Goal: Task Accomplishment & Management: Complete application form

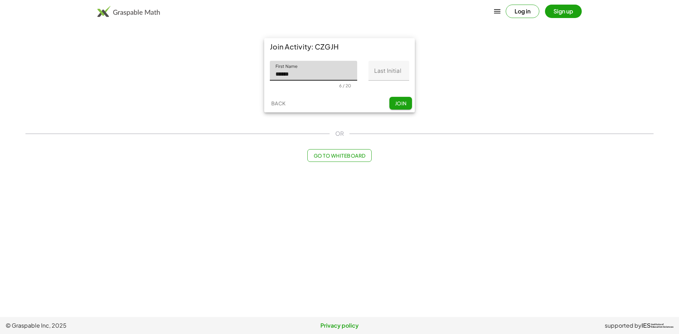
type input "******"
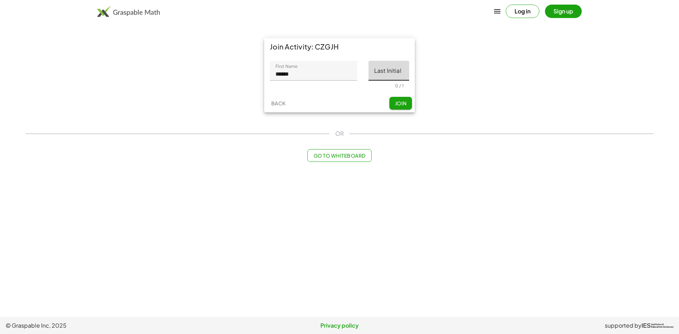
click at [400, 74] on input "Last Initial" at bounding box center [389, 71] width 41 height 20
type input "*"
click at [398, 102] on span "Join" at bounding box center [401, 103] width 12 height 6
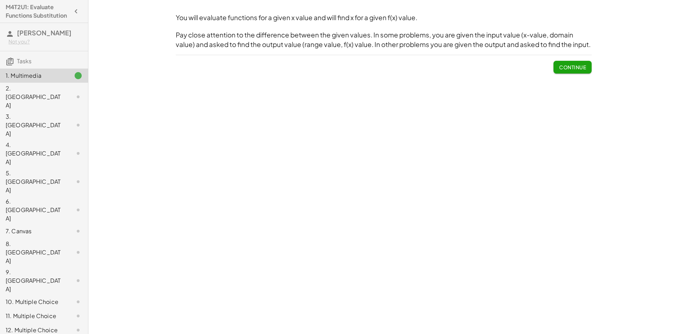
click at [573, 62] on button "Continue" at bounding box center [573, 67] width 38 height 13
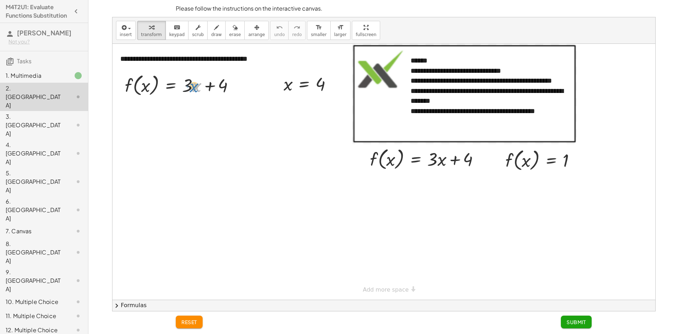
click at [194, 90] on div at bounding box center [182, 84] width 122 height 27
drag, startPoint x: 290, startPoint y: 87, endPoint x: 147, endPoint y: 88, distance: 143.3
click at [194, 113] on div at bounding box center [185, 111] width 128 height 27
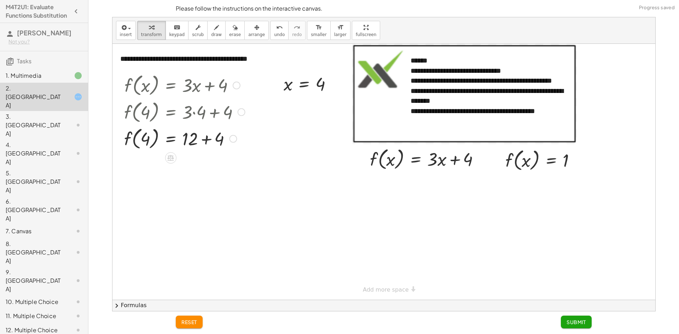
click at [205, 139] on div at bounding box center [185, 138] width 128 height 27
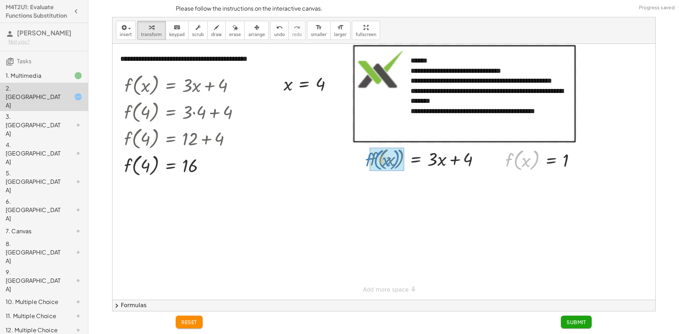
drag, startPoint x: 513, startPoint y: 162, endPoint x: 374, endPoint y: 161, distance: 139.8
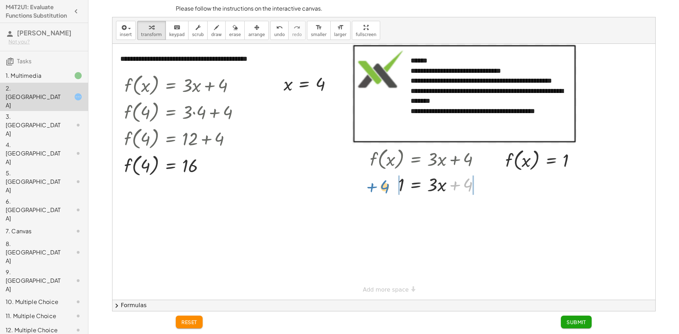
drag, startPoint x: 467, startPoint y: 184, endPoint x: 384, endPoint y: 186, distance: 83.2
click at [384, 186] on div at bounding box center [428, 184] width 122 height 24
drag, startPoint x: 363, startPoint y: 208, endPoint x: 388, endPoint y: 208, distance: 25.5
click at [388, 208] on div at bounding box center [432, 208] width 160 height 24
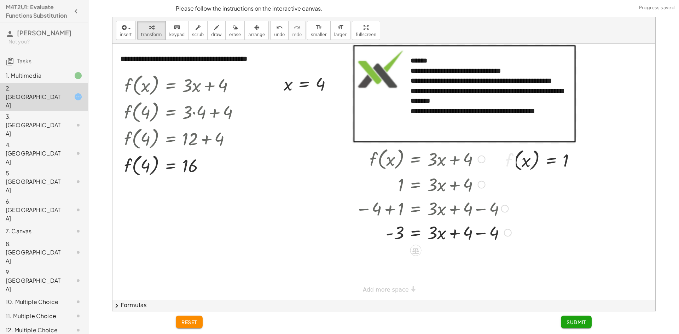
click at [481, 232] on div at bounding box center [433, 232] width 163 height 24
drag, startPoint x: 431, startPoint y: 233, endPoint x: 393, endPoint y: 258, distance: 45.4
drag, startPoint x: 396, startPoint y: 255, endPoint x: 395, endPoint y: 269, distance: 13.8
drag, startPoint x: 434, startPoint y: 252, endPoint x: 439, endPoint y: 274, distance: 22.5
click at [579, 322] on span "Submit" at bounding box center [576, 322] width 19 height 6
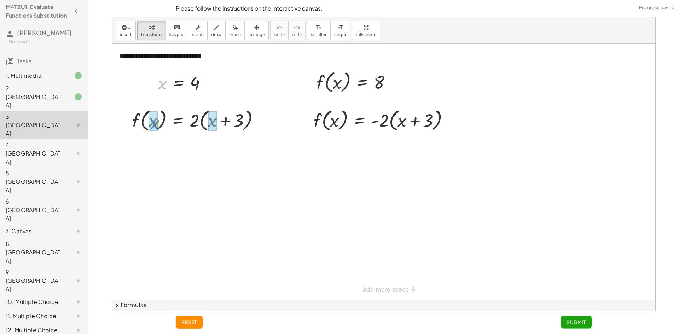
drag, startPoint x: 163, startPoint y: 87, endPoint x: 155, endPoint y: 127, distance: 41.0
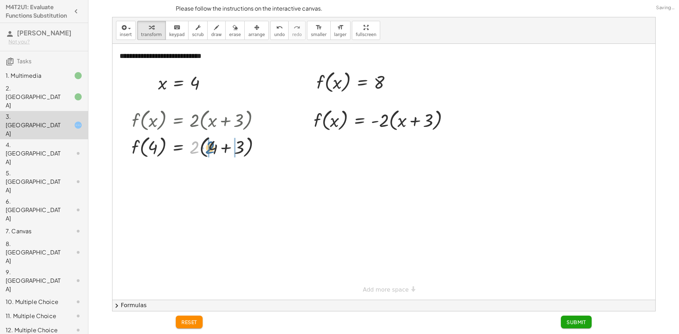
drag, startPoint x: 197, startPoint y: 144, endPoint x: 210, endPoint y: 144, distance: 12.4
click at [210, 144] on div at bounding box center [198, 146] width 141 height 27
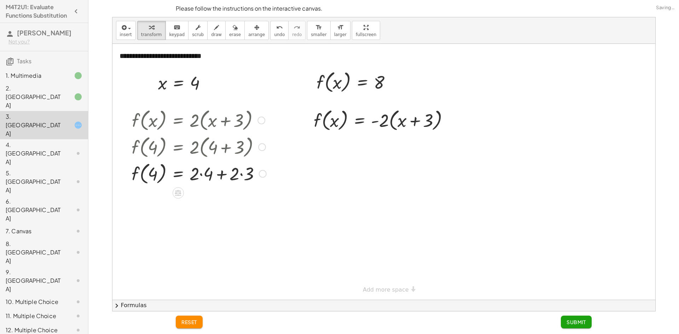
click at [202, 174] on div at bounding box center [199, 173] width 142 height 27
click at [234, 174] on div at bounding box center [198, 173] width 141 height 27
click at [208, 200] on div at bounding box center [199, 200] width 142 height 27
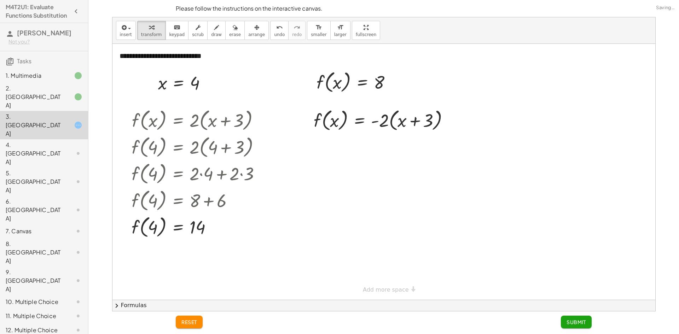
click at [46, 97] on div "2. [GEOGRAPHIC_DATA]" at bounding box center [34, 96] width 57 height 25
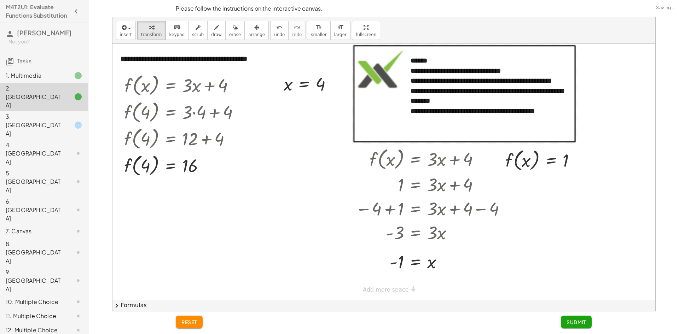
click at [48, 114] on div "3. [GEOGRAPHIC_DATA]" at bounding box center [34, 125] width 57 height 25
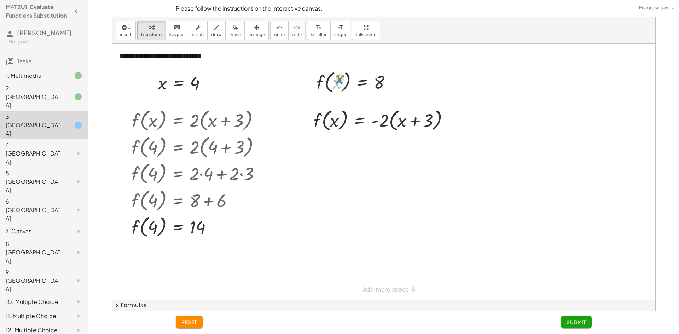
drag, startPoint x: 336, startPoint y: 84, endPoint x: 338, endPoint y: 78, distance: 6.2
click at [338, 78] on div at bounding box center [357, 81] width 88 height 27
drag, startPoint x: 324, startPoint y: 81, endPoint x: 319, endPoint y: 118, distance: 37.2
drag, startPoint x: 384, startPoint y: 148, endPoint x: 380, endPoint y: 149, distance: 4.7
click at [380, 149] on div at bounding box center [384, 146] width 148 height 27
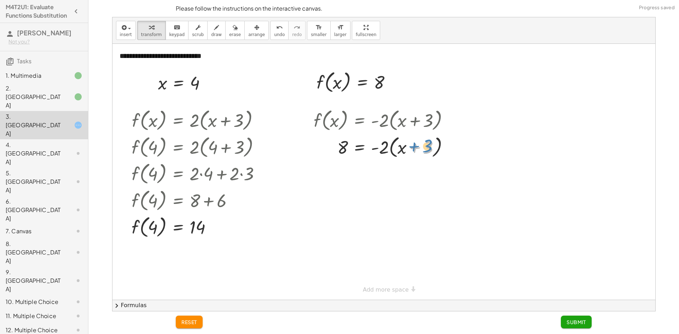
click at [429, 145] on div at bounding box center [384, 146] width 148 height 27
drag, startPoint x: 383, startPoint y: 151, endPoint x: 409, endPoint y: 151, distance: 26.5
click at [409, 151] on div at bounding box center [384, 146] width 148 height 27
click at [435, 173] on div at bounding box center [386, 172] width 153 height 24
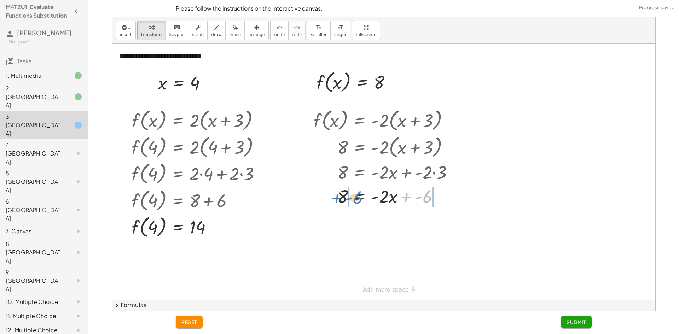
drag, startPoint x: 427, startPoint y: 199, endPoint x: 358, endPoint y: 200, distance: 69.4
click at [358, 200] on div at bounding box center [386, 196] width 153 height 24
click at [438, 220] on div at bounding box center [391, 220] width 167 height 24
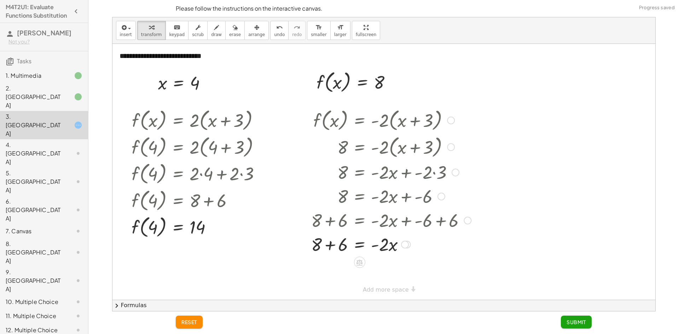
click at [327, 248] on div at bounding box center [391, 244] width 167 height 24
drag, startPoint x: 367, startPoint y: 280, endPoint x: 341, endPoint y: 290, distance: 27.6
click at [341, 290] on div "**********" at bounding box center [384, 172] width 543 height 256
drag, startPoint x: 341, startPoint y: 266, endPoint x: 339, endPoint y: 281, distance: 14.7
click at [383, 272] on div at bounding box center [391, 268] width 167 height 35
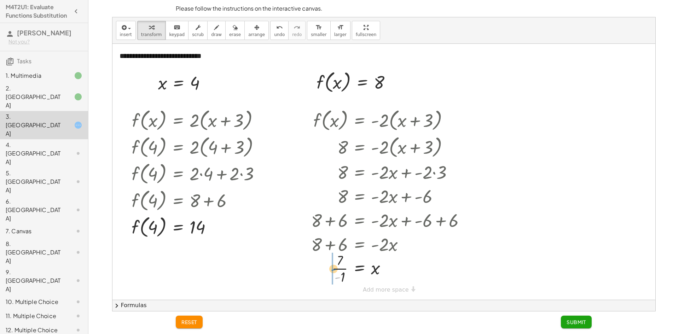
drag, startPoint x: 337, startPoint y: 278, endPoint x: 333, endPoint y: 270, distance: 9.0
click at [333, 270] on div at bounding box center [391, 268] width 167 height 35
click at [343, 261] on div at bounding box center [391, 268] width 167 height 35
drag, startPoint x: 342, startPoint y: 276, endPoint x: 341, endPoint y: 267, distance: 8.9
click at [576, 320] on span "Submit" at bounding box center [576, 322] width 19 height 6
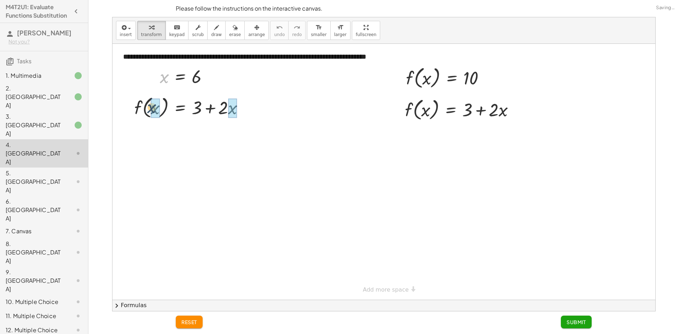
drag, startPoint x: 162, startPoint y: 80, endPoint x: 149, endPoint y: 114, distance: 36.7
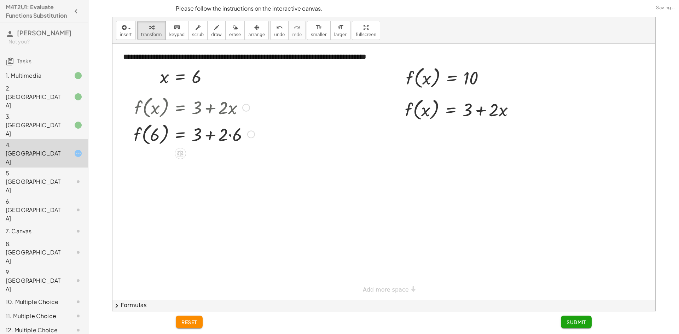
click at [229, 137] on div at bounding box center [194, 134] width 128 height 27
click at [207, 163] on div at bounding box center [194, 160] width 128 height 27
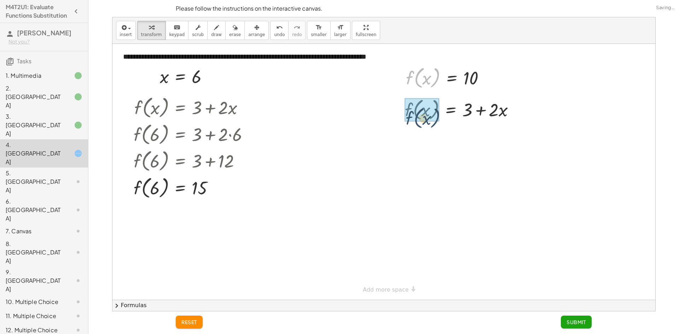
drag, startPoint x: 415, startPoint y: 76, endPoint x: 415, endPoint y: 117, distance: 41.4
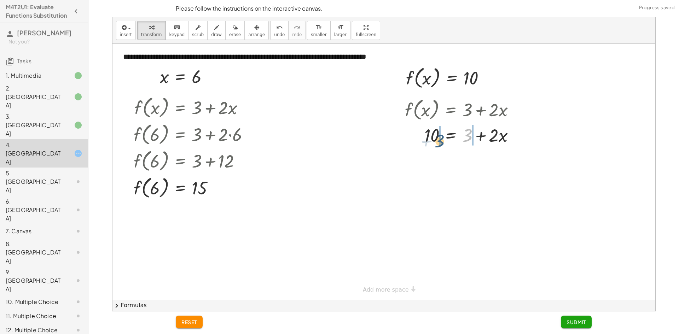
drag, startPoint x: 470, startPoint y: 135, endPoint x: 442, endPoint y: 141, distance: 29.3
click at [442, 141] on div at bounding box center [463, 135] width 122 height 24
click at [421, 159] on div at bounding box center [473, 159] width 156 height 24
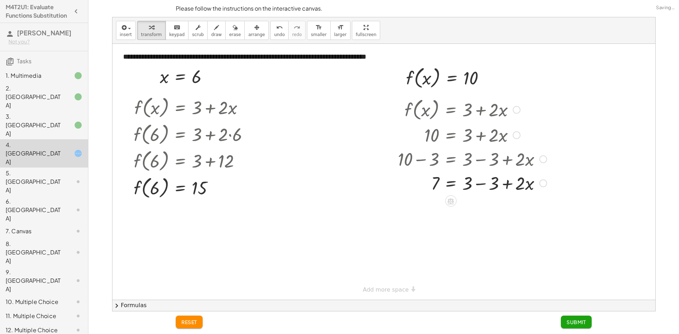
click at [485, 183] on div at bounding box center [473, 183] width 156 height 24
drag, startPoint x: 467, startPoint y: 186, endPoint x: 433, endPoint y: 207, distance: 39.1
click at [475, 214] on div at bounding box center [473, 212] width 156 height 35
click at [577, 322] on span "Submit" at bounding box center [576, 322] width 19 height 6
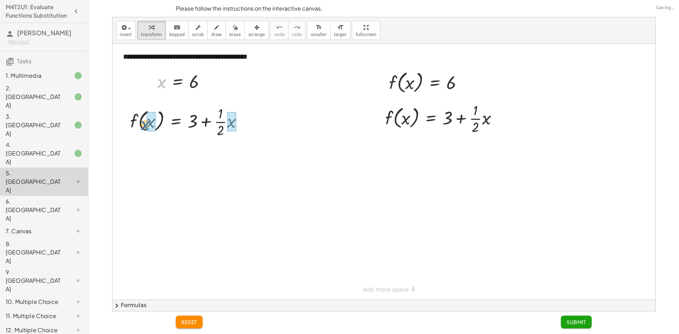
drag, startPoint x: 162, startPoint y: 85, endPoint x: 148, endPoint y: 127, distance: 44.9
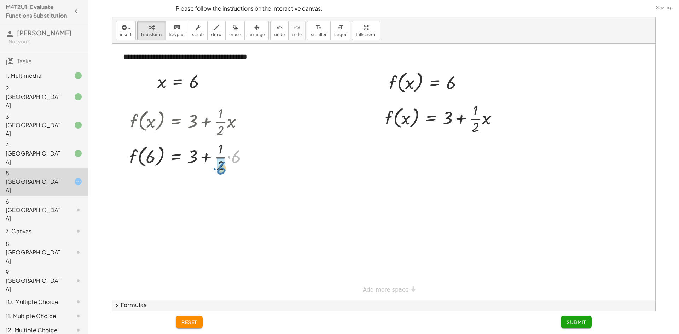
drag, startPoint x: 237, startPoint y: 158, endPoint x: 225, endPoint y: 168, distance: 15.9
click at [208, 194] on div at bounding box center [191, 192] width 131 height 27
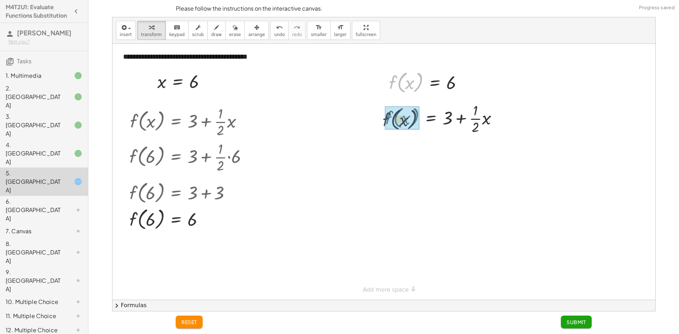
drag, startPoint x: 396, startPoint y: 81, endPoint x: 398, endPoint y: 120, distance: 38.6
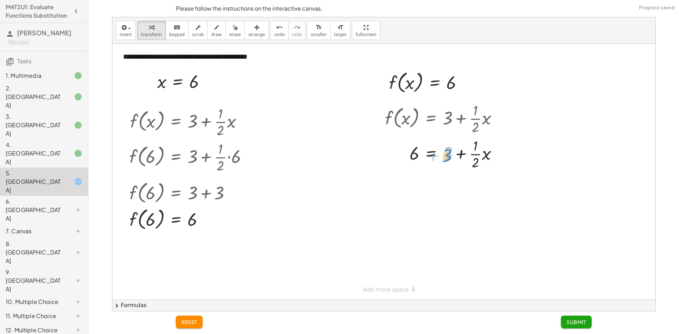
click at [446, 157] on div at bounding box center [445, 153] width 126 height 35
click at [474, 165] on div at bounding box center [445, 153] width 126 height 35
drag, startPoint x: 425, startPoint y: 159, endPoint x: 421, endPoint y: 157, distance: 4.0
click at [423, 159] on div at bounding box center [445, 153] width 126 height 35
click at [409, 156] on div at bounding box center [457, 153] width 154 height 35
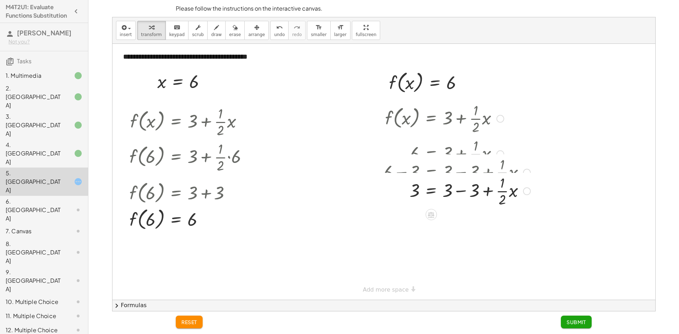
click at [458, 159] on div at bounding box center [457, 153] width 154 height 35
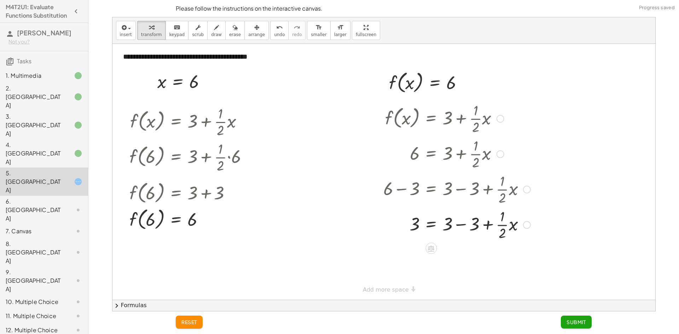
click at [460, 225] on div at bounding box center [457, 224] width 154 height 35
drag, startPoint x: 416, startPoint y: 226, endPoint x: 449, endPoint y: 228, distance: 32.9
click at [449, 228] on div at bounding box center [457, 224] width 154 height 35
click at [405, 259] on div at bounding box center [457, 259] width 155 height 35
drag, startPoint x: 488, startPoint y: 269, endPoint x: 457, endPoint y: 262, distance: 31.9
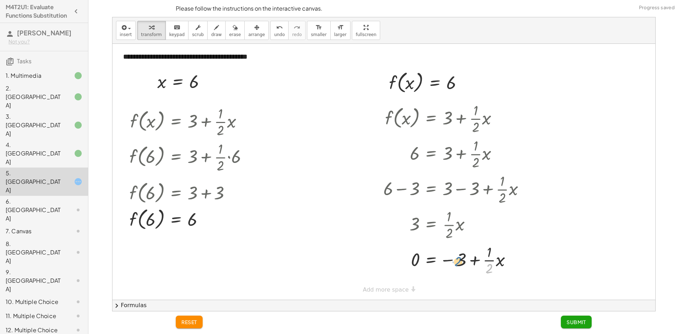
click at [457, 262] on div at bounding box center [457, 259] width 154 height 35
click at [276, 28] on icon "undo" at bounding box center [279, 27] width 7 height 8
drag, startPoint x: 449, startPoint y: 234, endPoint x: 412, endPoint y: 225, distance: 38.9
click at [431, 119] on div "f ( , x ) = + 3 + · · 1 · 2 · x 6 = + 3 + · · 1 · 2 · x + 6 − 3 = + 3 − 3 + · ·…" at bounding box center [431, 119] width 0 height 0
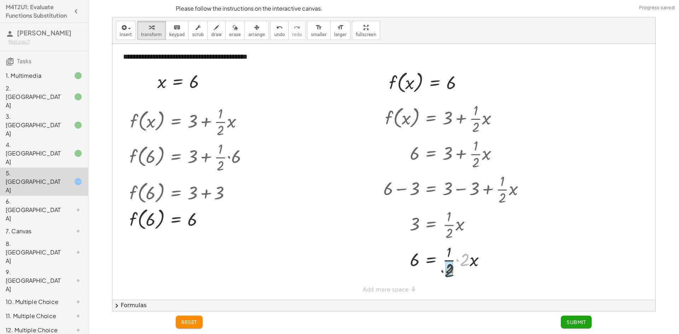
drag, startPoint x: 454, startPoint y: 262, endPoint x: 443, endPoint y: 268, distance: 12.5
click at [443, 268] on div at bounding box center [457, 259] width 154 height 35
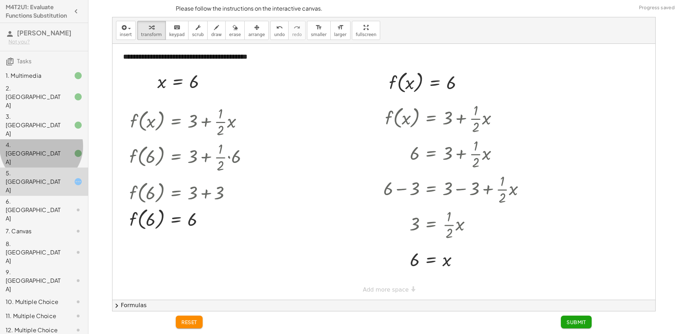
click at [18, 196] on div "4. [GEOGRAPHIC_DATA]" at bounding box center [44, 210] width 88 height 28
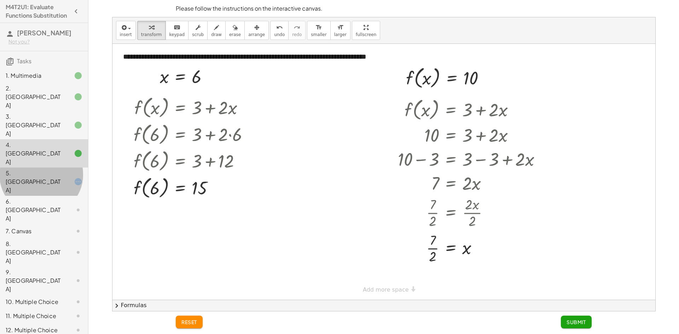
click at [42, 169] on div "5. [GEOGRAPHIC_DATA]" at bounding box center [34, 181] width 57 height 25
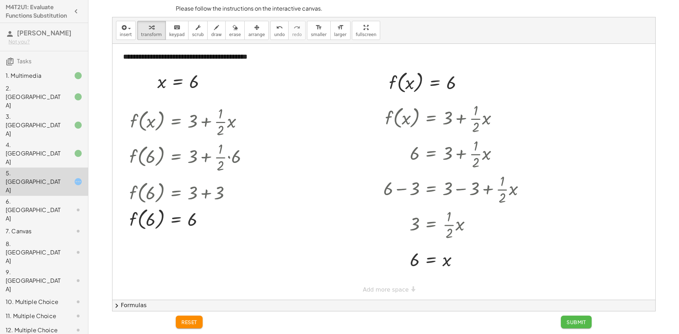
click at [571, 321] on span "Submit" at bounding box center [576, 322] width 19 height 6
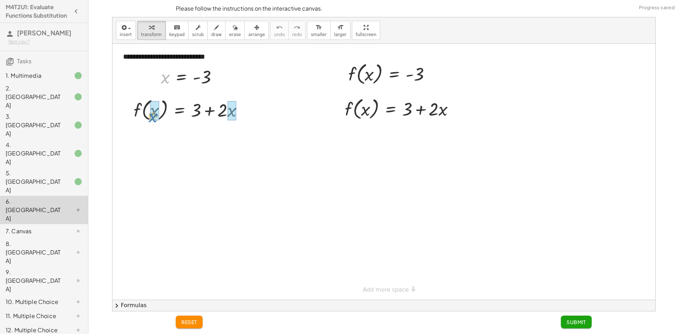
drag, startPoint x: 162, startPoint y: 76, endPoint x: 149, endPoint y: 114, distance: 39.8
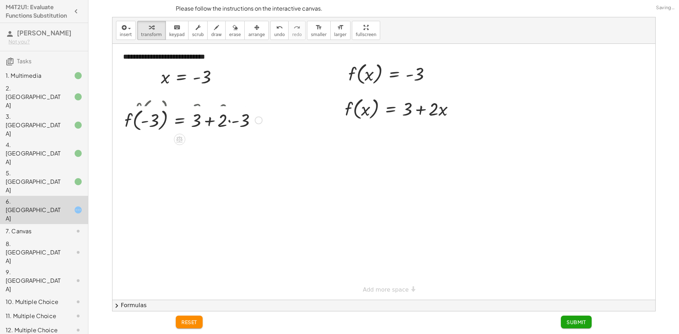
click at [229, 133] on div at bounding box center [193, 120] width 145 height 27
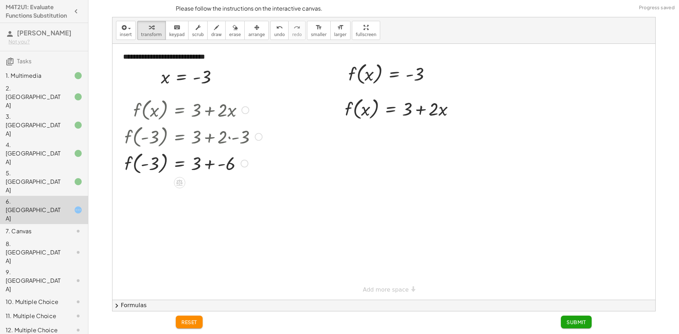
click at [209, 165] on div at bounding box center [193, 163] width 145 height 27
click at [209, 192] on div at bounding box center [193, 190] width 145 height 27
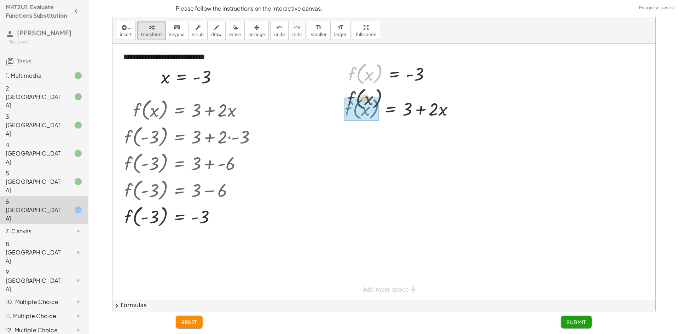
drag, startPoint x: 357, startPoint y: 87, endPoint x: 355, endPoint y: 109, distance: 21.7
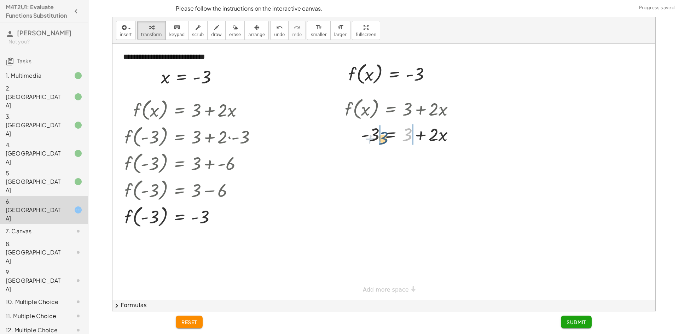
drag, startPoint x: 411, startPoint y: 136, endPoint x: 386, endPoint y: 140, distance: 25.0
click at [386, 140] on div at bounding box center [402, 134] width 122 height 24
click at [377, 138] on div at bounding box center [405, 134] width 165 height 24
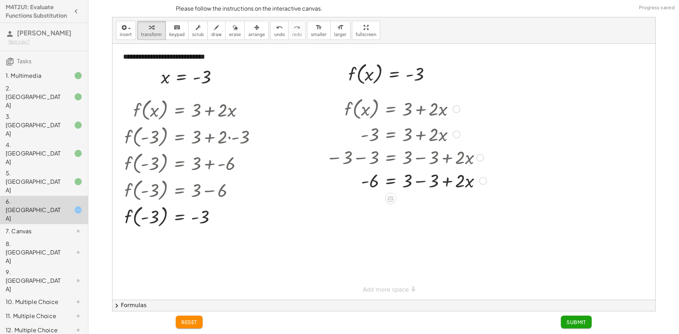
click at [391, 109] on div "f ( , x ) = + 3 + · 2 · x - 3 = + 3 + · 2 · x − 3 − 3 = + 3 − 3 + · 2 · x = + ·…" at bounding box center [391, 109] width 0 height 0
click at [421, 186] on div at bounding box center [407, 182] width 168 height 24
drag, startPoint x: 404, startPoint y: 186, endPoint x: 373, endPoint y: 206, distance: 36.7
click at [371, 188] on div at bounding box center [405, 181] width 165 height 35
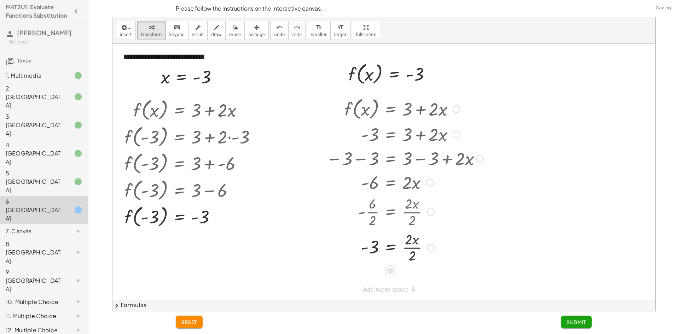
click at [408, 248] on div at bounding box center [405, 247] width 165 height 35
click at [576, 320] on span "Submit" at bounding box center [576, 322] width 19 height 6
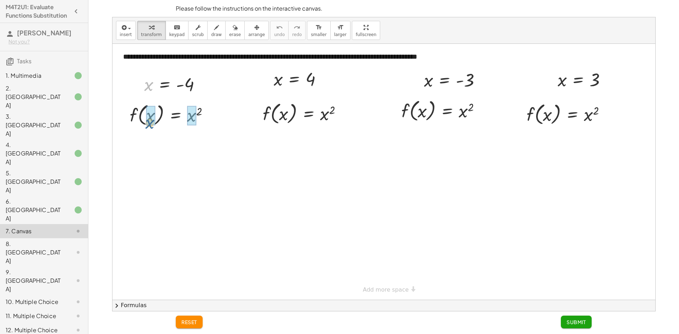
drag, startPoint x: 144, startPoint y: 85, endPoint x: 145, endPoint y: 123, distance: 38.9
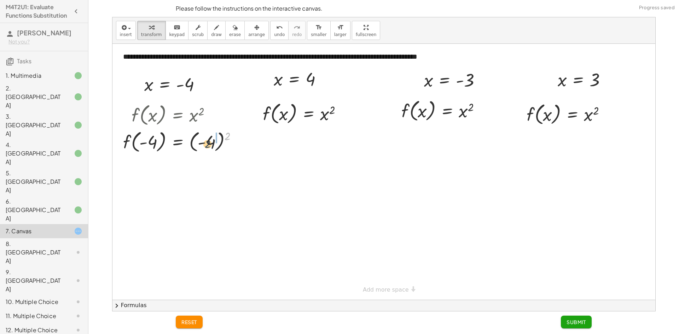
drag, startPoint x: 227, startPoint y: 135, endPoint x: 206, endPoint y: 143, distance: 22.0
click at [206, 143] on div at bounding box center [183, 141] width 127 height 27
drag, startPoint x: 200, startPoint y: 166, endPoint x: 196, endPoint y: 169, distance: 5.3
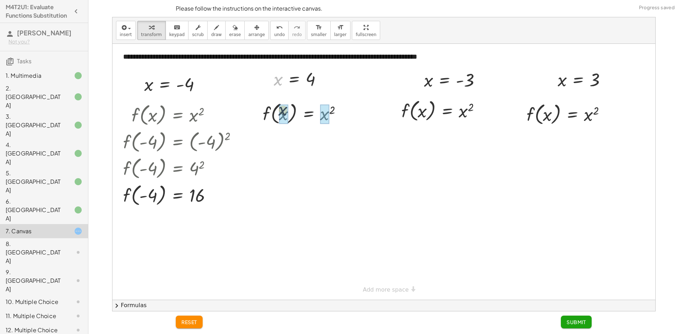
drag, startPoint x: 277, startPoint y: 81, endPoint x: 283, endPoint y: 116, distance: 35.1
drag, startPoint x: 335, startPoint y: 135, endPoint x: 333, endPoint y: 138, distance: 4.1
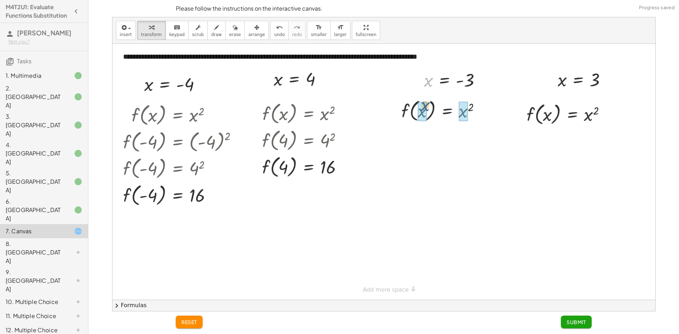
drag, startPoint x: 429, startPoint y: 83, endPoint x: 425, endPoint y: 106, distance: 23.6
drag, startPoint x: 496, startPoint y: 103, endPoint x: 482, endPoint y: 113, distance: 17.0
click at [482, 113] on div at bounding box center [453, 110] width 128 height 27
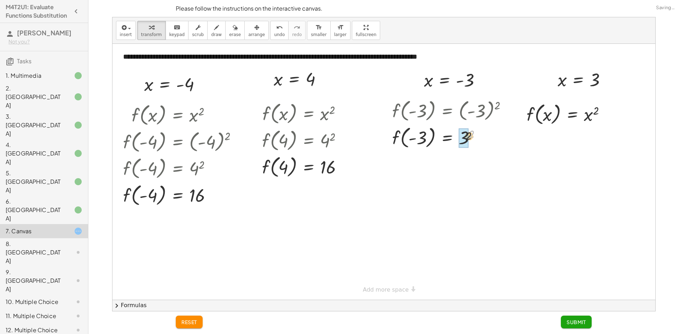
drag, startPoint x: 471, startPoint y: 134, endPoint x: 464, endPoint y: 137, distance: 7.9
drag, startPoint x: 563, startPoint y: 79, endPoint x: 548, endPoint y: 123, distance: 45.9
drag, startPoint x: 598, startPoint y: 113, endPoint x: 594, endPoint y: 116, distance: 4.0
click at [584, 320] on span "Submit" at bounding box center [576, 322] width 19 height 6
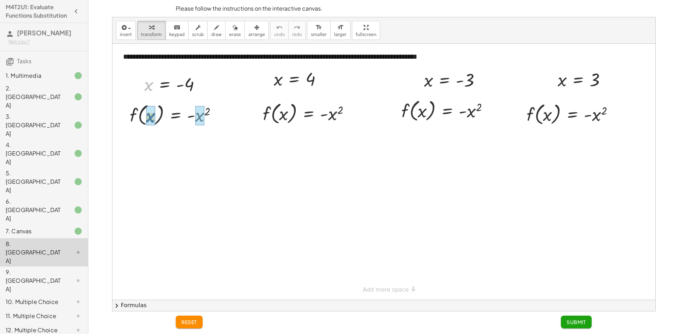
drag, startPoint x: 149, startPoint y: 80, endPoint x: 152, endPoint y: 115, distance: 34.9
click at [201, 119] on div at bounding box center [187, 114] width 135 height 27
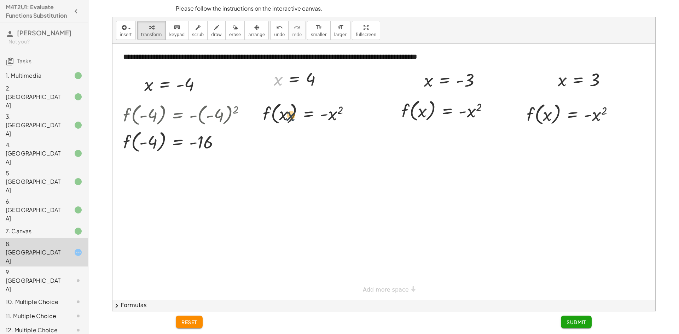
drag, startPoint x: 279, startPoint y: 85, endPoint x: 292, endPoint y: 120, distance: 37.6
click at [291, 120] on div at bounding box center [309, 113] width 100 height 27
drag, startPoint x: 277, startPoint y: 81, endPoint x: 285, endPoint y: 111, distance: 31.7
click at [338, 110] on div at bounding box center [309, 113] width 101 height 27
drag, startPoint x: 426, startPoint y: 81, endPoint x: 426, endPoint y: 116, distance: 35.4
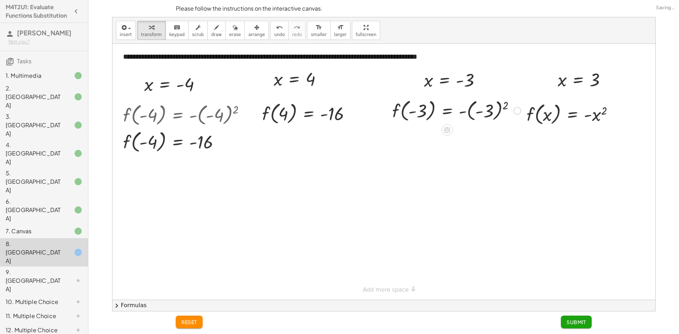
click at [488, 115] on div at bounding box center [457, 110] width 136 height 27
click at [477, 114] on div at bounding box center [444, 110] width 110 height 27
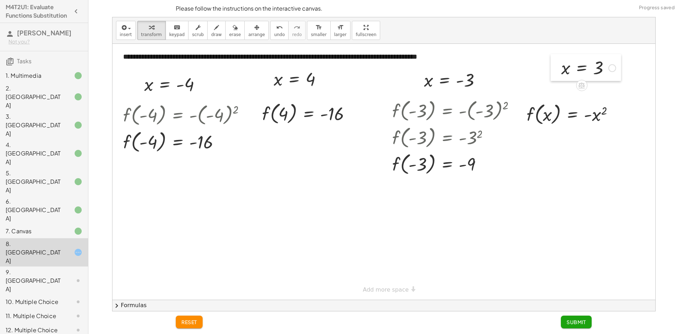
drag, startPoint x: 557, startPoint y: 77, endPoint x: 560, endPoint y: 62, distance: 15.2
click at [0, 0] on div at bounding box center [0, 0] width 0 height 0
drag, startPoint x: 564, startPoint y: 69, endPoint x: 568, endPoint y: 81, distance: 12.6
drag, startPoint x: 573, startPoint y: 67, endPoint x: 566, endPoint y: 84, distance: 18.4
click at [566, 84] on div "**********" at bounding box center [384, 172] width 543 height 256
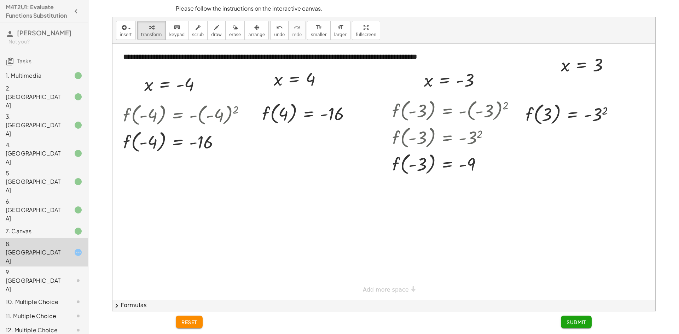
drag, startPoint x: 567, startPoint y: 80, endPoint x: 586, endPoint y: 71, distance: 20.9
click at [571, 84] on div at bounding box center [384, 172] width 543 height 256
drag, startPoint x: 595, startPoint y: 84, endPoint x: 554, endPoint y: 47, distance: 54.9
click at [570, 80] on div at bounding box center [384, 172] width 543 height 256
drag, startPoint x: 554, startPoint y: 50, endPoint x: 573, endPoint y: 60, distance: 21.2
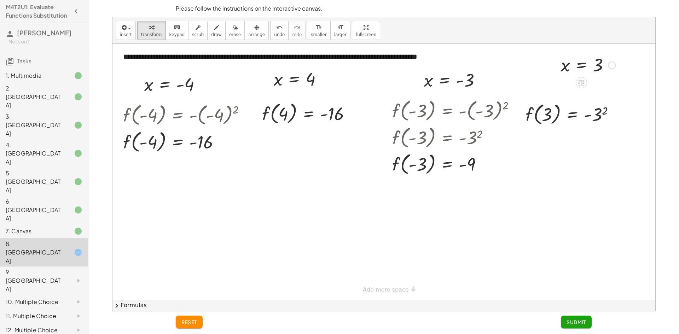
click at [563, 60] on div "**********" at bounding box center [384, 172] width 543 height 256
drag, startPoint x: 557, startPoint y: 58, endPoint x: 544, endPoint y: 74, distance: 20.6
click at [0, 0] on div at bounding box center [0, 0] width 0 height 0
click at [597, 111] on div at bounding box center [573, 113] width 102 height 27
drag, startPoint x: 577, startPoint y: 317, endPoint x: 567, endPoint y: 306, distance: 15.8
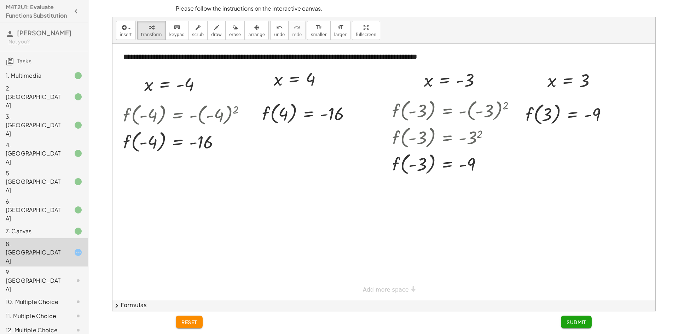
click at [577, 318] on button "Submit" at bounding box center [576, 322] width 31 height 13
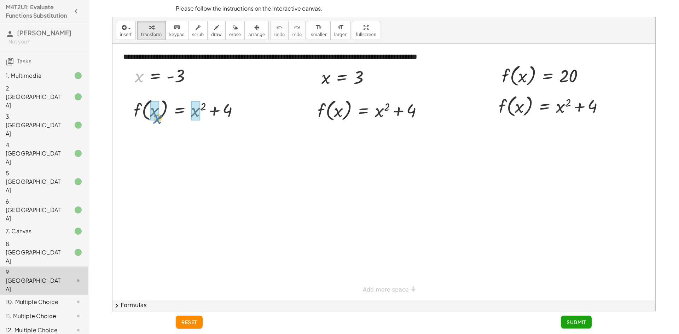
drag, startPoint x: 141, startPoint y: 78, endPoint x: 160, endPoint y: 120, distance: 45.8
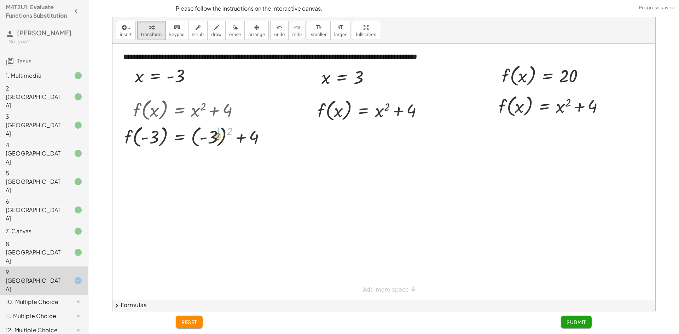
drag, startPoint x: 228, startPoint y: 130, endPoint x: 216, endPoint y: 135, distance: 13.3
click at [216, 135] on div at bounding box center [198, 136] width 154 height 27
drag, startPoint x: 210, startPoint y: 140, endPoint x: 205, endPoint y: 140, distance: 5.7
click at [210, 140] on div at bounding box center [185, 136] width 128 height 27
click at [199, 159] on div at bounding box center [198, 163] width 154 height 27
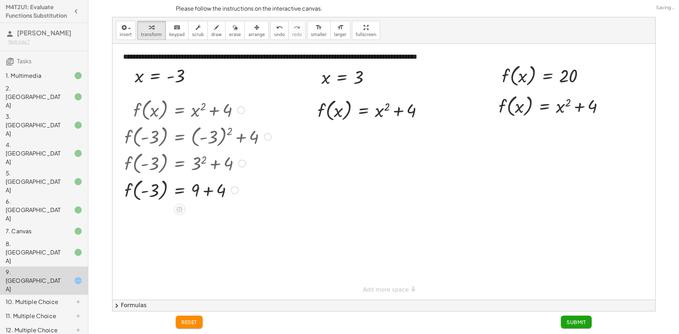
click at [206, 189] on div at bounding box center [198, 190] width 154 height 27
drag, startPoint x: 323, startPoint y: 79, endPoint x: 333, endPoint y: 113, distance: 35.0
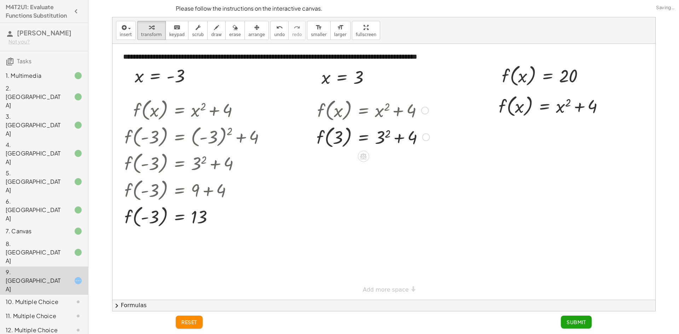
drag, startPoint x: 384, startPoint y: 110, endPoint x: 388, endPoint y: 114, distance: 5.5
click at [387, 113] on div at bounding box center [373, 110] width 120 height 27
click at [381, 141] on div at bounding box center [373, 136] width 120 height 27
click at [389, 136] on div at bounding box center [372, 136] width 119 height 27
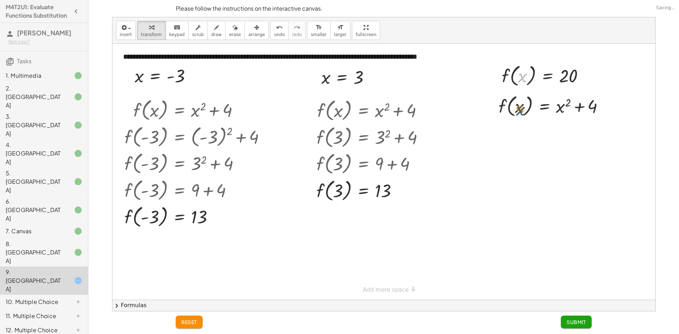
drag, startPoint x: 520, startPoint y: 77, endPoint x: 518, endPoint y: 113, distance: 36.1
drag, startPoint x: 510, startPoint y: 75, endPoint x: 517, endPoint y: 102, distance: 28.5
drag, startPoint x: 595, startPoint y: 132, endPoint x: 534, endPoint y: 129, distance: 61.3
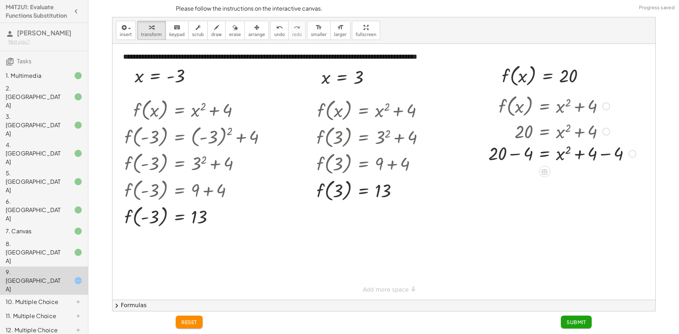
click at [513, 137] on div at bounding box center [562, 131] width 155 height 24
click at [514, 157] on div at bounding box center [562, 155] width 155 height 24
click at [607, 181] on div at bounding box center [562, 179] width 155 height 24
drag, startPoint x: 567, startPoint y: 176, endPoint x: 558, endPoint y: 181, distance: 9.3
click at [558, 181] on div at bounding box center [562, 179] width 155 height 23
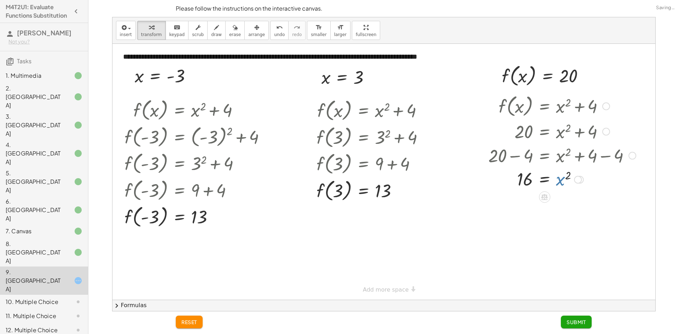
click at [558, 181] on div at bounding box center [562, 179] width 155 height 23
drag, startPoint x: 570, startPoint y: 175, endPoint x: 534, endPoint y: 183, distance: 37.8
click at [507, 204] on div at bounding box center [562, 204] width 155 height 26
click at [573, 323] on span "Submit" at bounding box center [576, 322] width 19 height 6
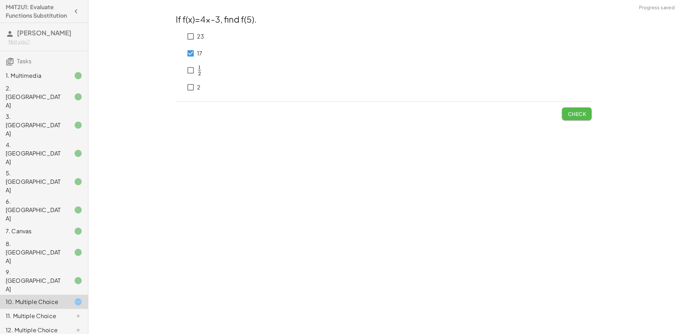
click at [582, 111] on span "Check" at bounding box center [577, 114] width 18 height 6
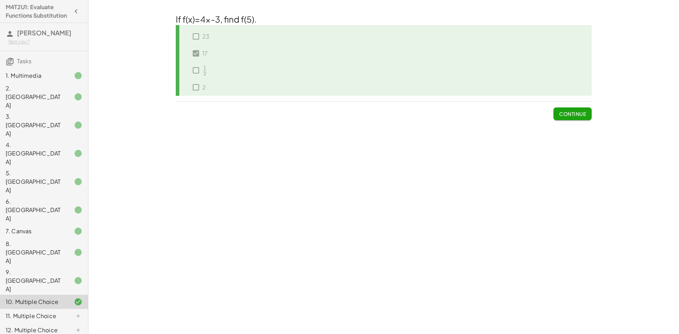
click at [568, 113] on span "Continue" at bounding box center [572, 114] width 27 height 6
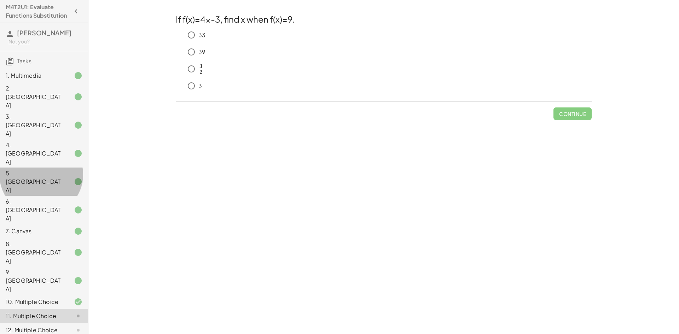
click at [57, 224] on div "5. [GEOGRAPHIC_DATA]" at bounding box center [44, 231] width 88 height 14
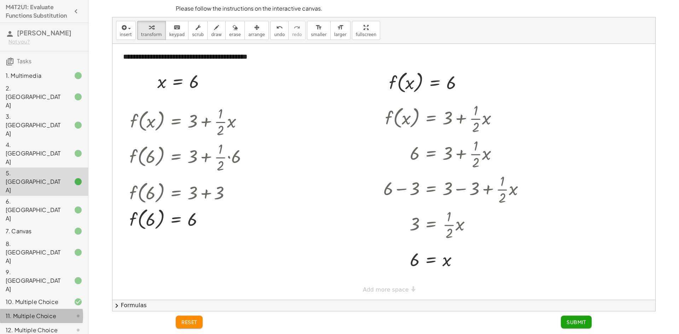
click at [51, 312] on div "11. Multiple Choice" at bounding box center [34, 316] width 57 height 8
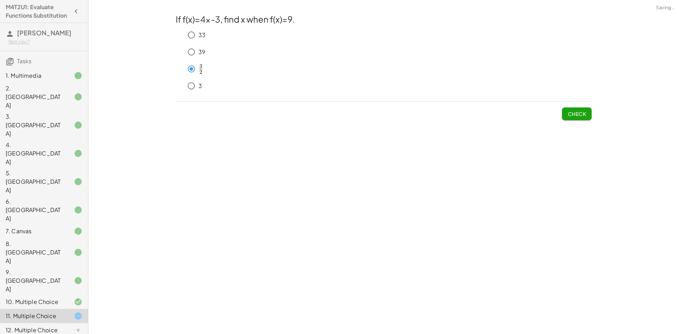
click at [589, 118] on button "Check" at bounding box center [577, 114] width 30 height 13
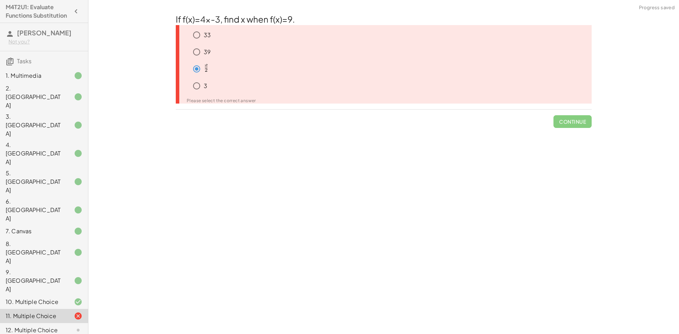
scroll to position [2, 0]
click at [204, 68] on span "2 3 ​" at bounding box center [206, 66] width 5 height 9
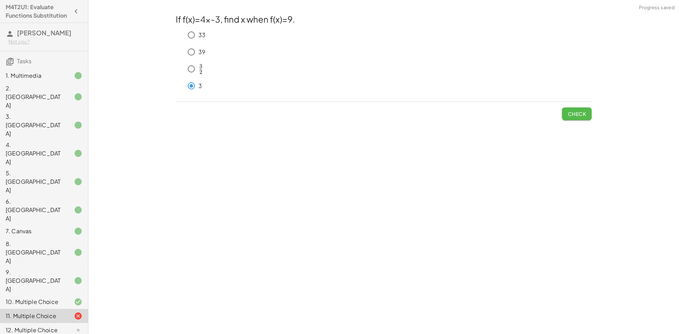
click at [571, 115] on span "Check" at bounding box center [577, 114] width 18 height 6
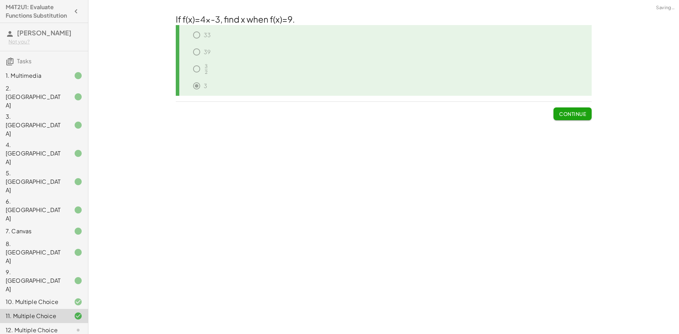
click at [571, 115] on span "Continue" at bounding box center [572, 114] width 27 height 6
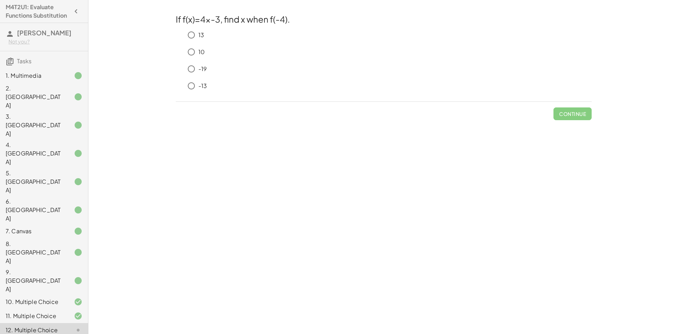
click at [212, 89] on div "-13" at bounding box center [388, 86] width 408 height 14
click at [200, 87] on p "-13" at bounding box center [203, 86] width 8 height 8
click at [584, 114] on span "Check" at bounding box center [577, 114] width 18 height 6
click at [579, 114] on span "Check" at bounding box center [577, 114] width 18 height 6
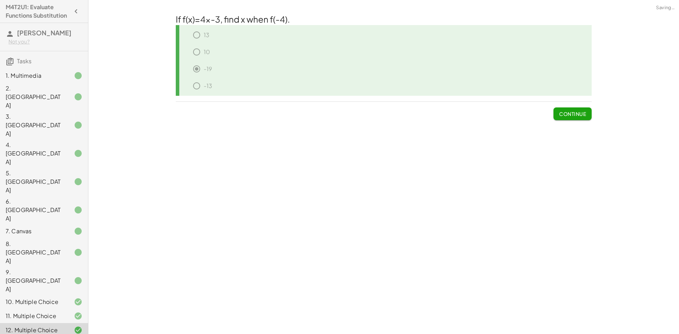
click at [579, 115] on span "Continue" at bounding box center [572, 114] width 27 height 6
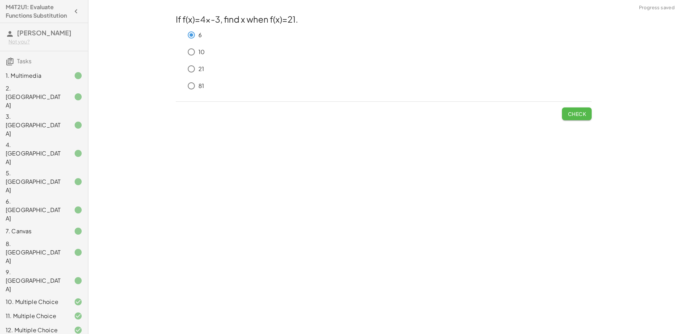
click at [580, 113] on span "Check" at bounding box center [577, 114] width 18 height 6
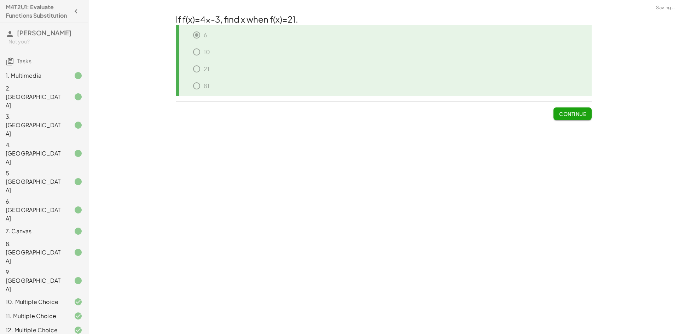
click at [580, 113] on span "Continue" at bounding box center [572, 114] width 27 height 6
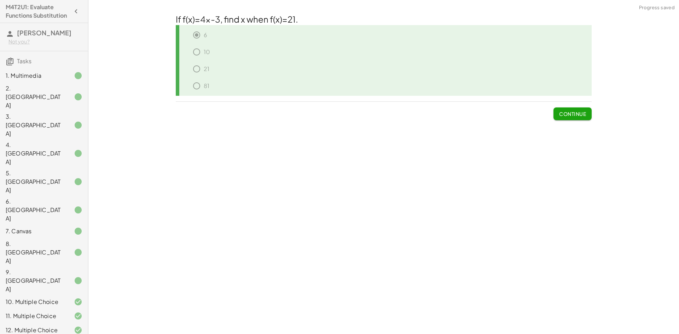
click at [35, 326] on div "12. Multiple Choice" at bounding box center [34, 330] width 57 height 8
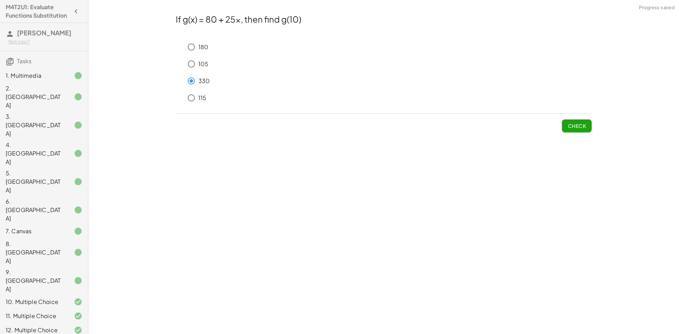
click at [568, 125] on span "Check" at bounding box center [577, 126] width 18 height 6
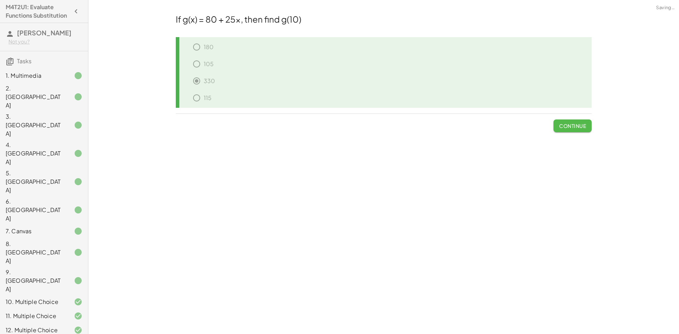
click at [569, 125] on span "Continue" at bounding box center [572, 126] width 27 height 6
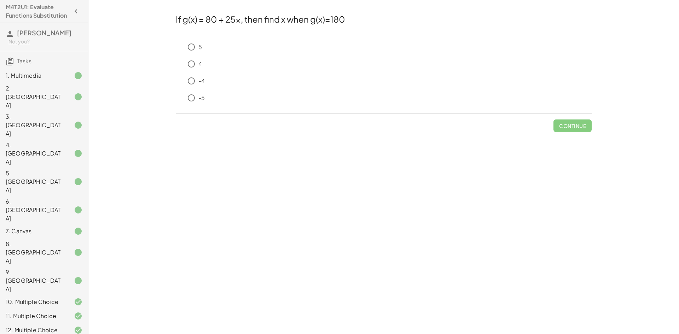
click at [202, 50] on p "5" at bounding box center [201, 47] width 4 height 8
click at [560, 124] on div "Check" at bounding box center [384, 123] width 416 height 18
click at [573, 125] on span "Check" at bounding box center [577, 126] width 18 height 6
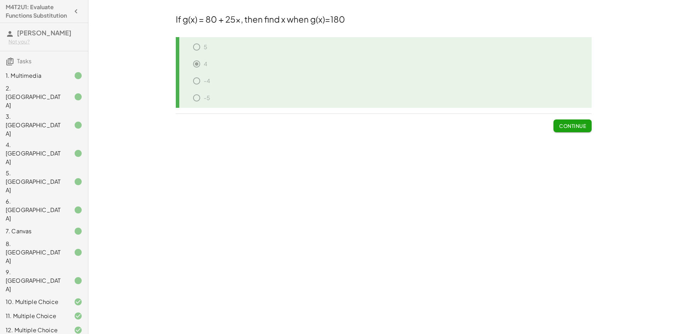
click at [564, 130] on button "Continue" at bounding box center [573, 126] width 38 height 13
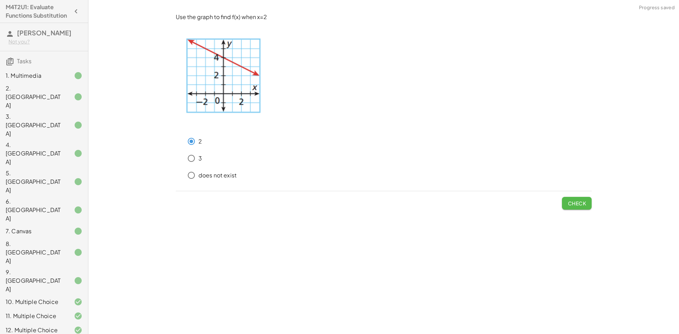
click at [566, 204] on button "Check" at bounding box center [577, 203] width 30 height 13
click at [579, 210] on button "Check" at bounding box center [577, 203] width 30 height 13
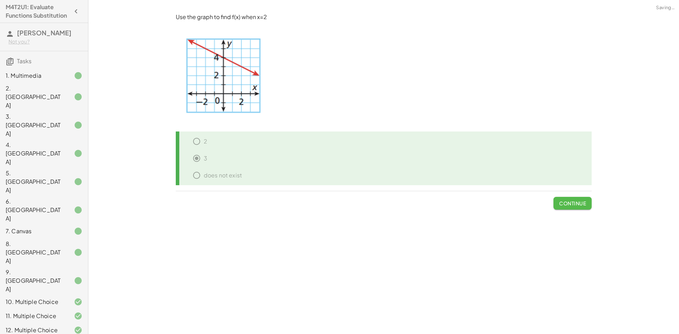
click at [573, 207] on button "Continue" at bounding box center [573, 203] width 38 height 13
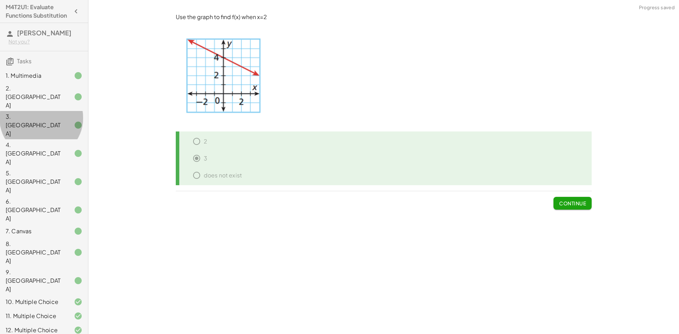
click at [25, 113] on div "3. [GEOGRAPHIC_DATA]" at bounding box center [34, 125] width 57 height 25
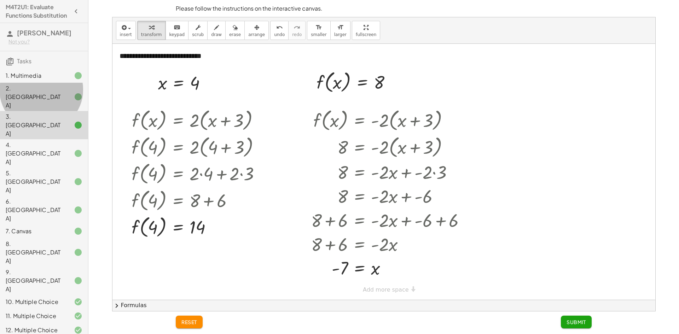
click at [45, 98] on div "2. [GEOGRAPHIC_DATA]" at bounding box center [34, 96] width 57 height 25
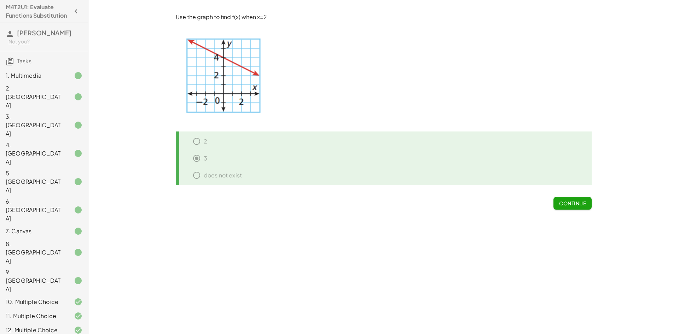
click at [566, 201] on span "Continue" at bounding box center [572, 203] width 27 height 6
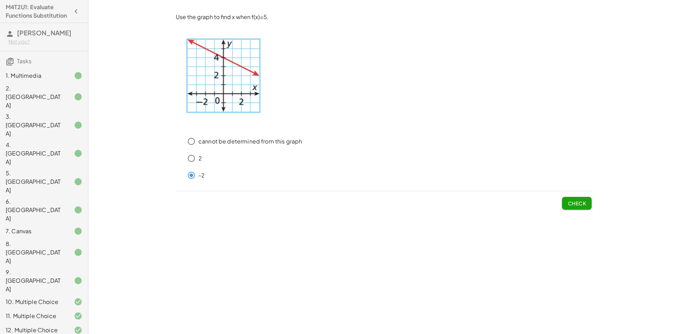
click at [570, 209] on button "Check" at bounding box center [577, 203] width 30 height 13
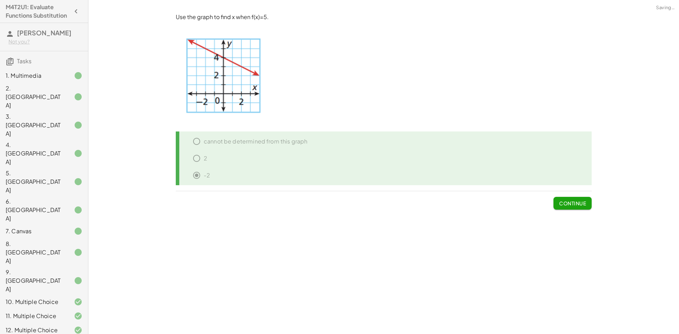
click at [570, 207] on span "Continue" at bounding box center [572, 203] width 27 height 6
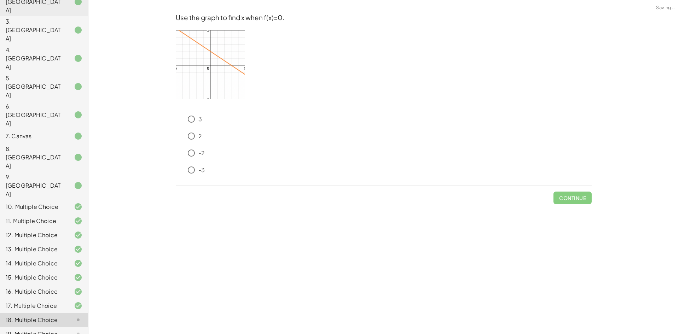
scroll to position [133, 0]
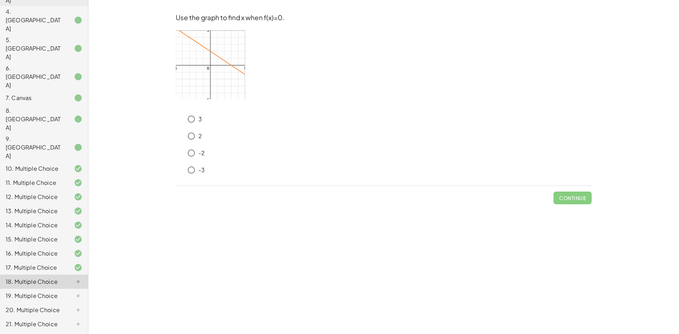
click at [200, 121] on p "3" at bounding box center [201, 119] width 4 height 8
click at [571, 196] on span "Check" at bounding box center [577, 198] width 18 height 6
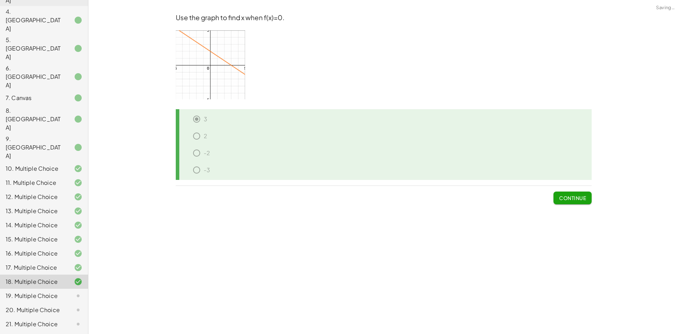
click at [571, 196] on span "Continue" at bounding box center [572, 198] width 27 height 6
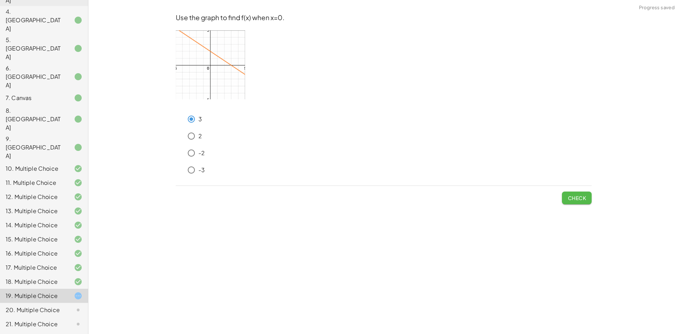
click at [586, 197] on span "Check" at bounding box center [577, 198] width 18 height 6
drag, startPoint x: 560, startPoint y: 192, endPoint x: 568, endPoint y: 196, distance: 8.7
click at [565, 195] on div "Check" at bounding box center [384, 195] width 416 height 18
click at [578, 197] on span "Check" at bounding box center [577, 198] width 18 height 6
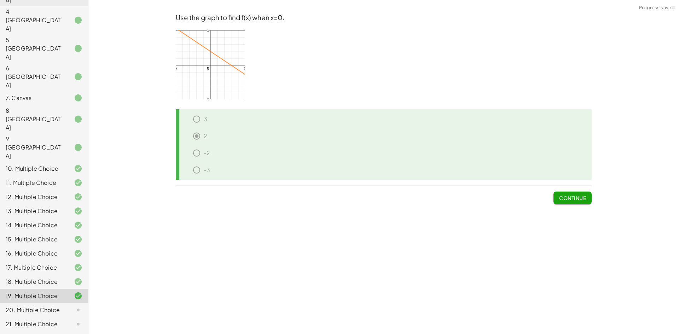
click at [577, 197] on span "Continue" at bounding box center [572, 198] width 27 height 6
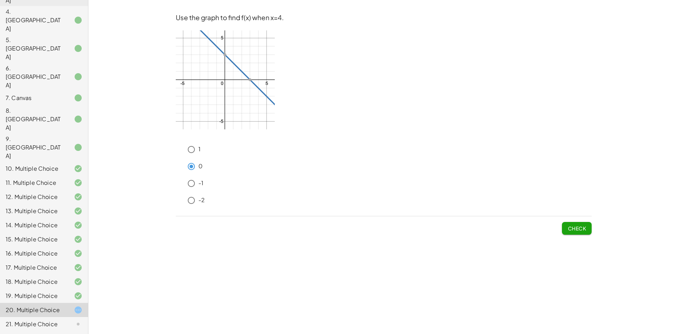
drag, startPoint x: 201, startPoint y: 181, endPoint x: 213, endPoint y: 177, distance: 13.4
click at [204, 180] on div "-1" at bounding box center [388, 184] width 408 height 14
click at [569, 229] on span "Check" at bounding box center [577, 228] width 18 height 6
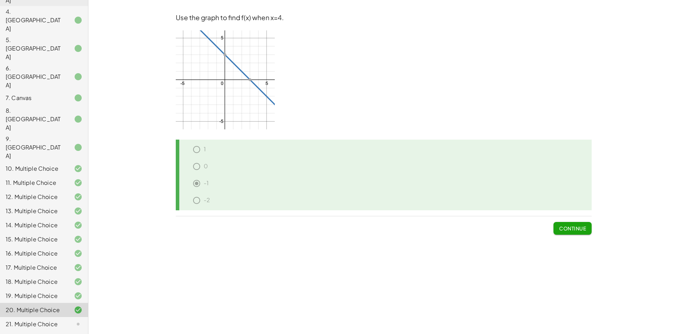
click at [562, 226] on span "Continue" at bounding box center [572, 228] width 27 height 6
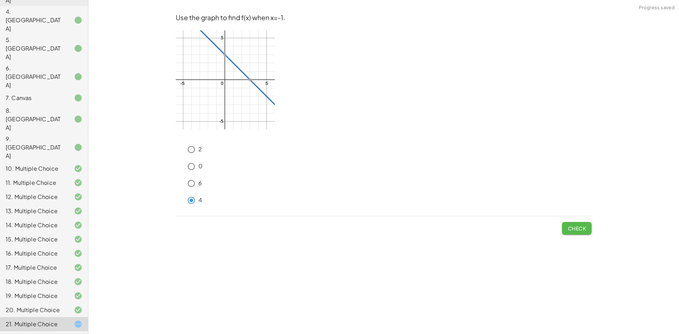
click at [582, 230] on span "Check" at bounding box center [577, 228] width 18 height 6
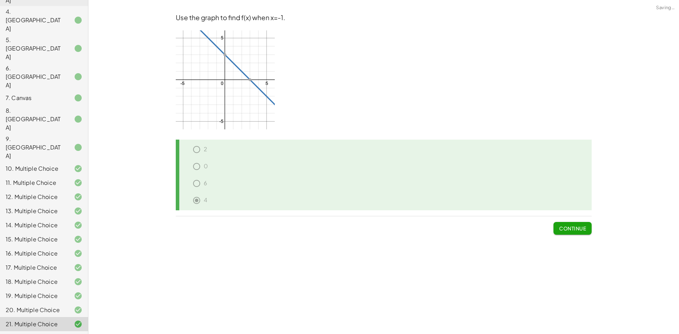
click at [582, 230] on span "Continue" at bounding box center [572, 228] width 27 height 6
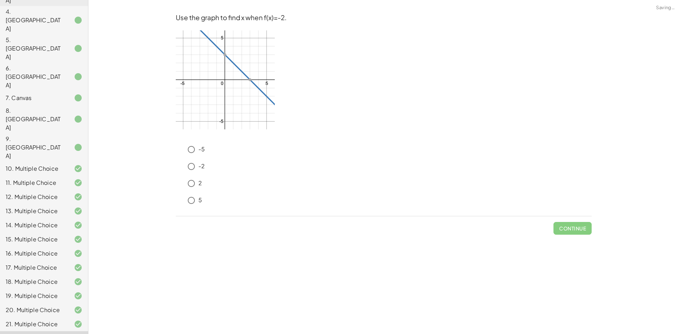
drag, startPoint x: 208, startPoint y: 199, endPoint x: 332, endPoint y: 206, distance: 123.7
click at [211, 199] on div "5" at bounding box center [388, 201] width 408 height 14
click at [201, 202] on p "5" at bounding box center [201, 200] width 4 height 8
click at [571, 224] on button "Check" at bounding box center [577, 228] width 30 height 13
click at [571, 224] on button "Submit Changes" at bounding box center [563, 228] width 57 height 13
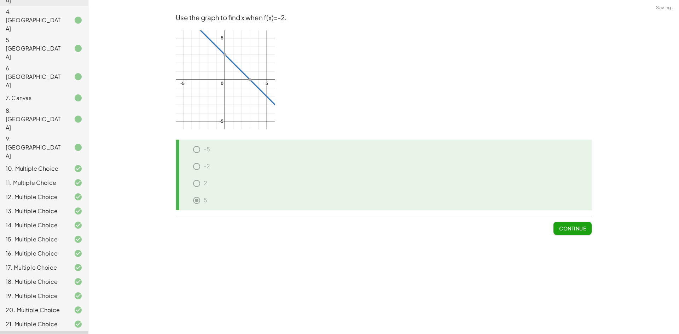
click at [564, 224] on button "Continue" at bounding box center [573, 228] width 38 height 13
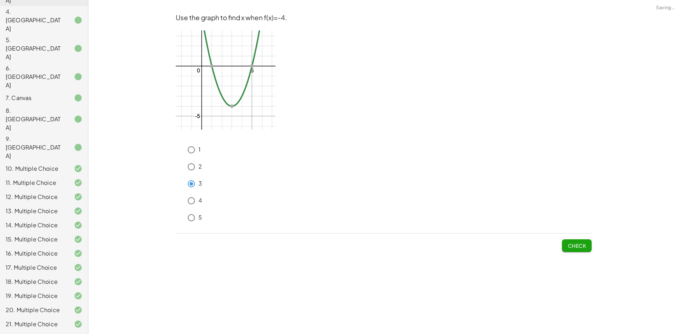
click at [567, 245] on button "Check" at bounding box center [577, 246] width 30 height 13
click at [567, 245] on span "Submit Changes" at bounding box center [564, 246] width 46 height 6
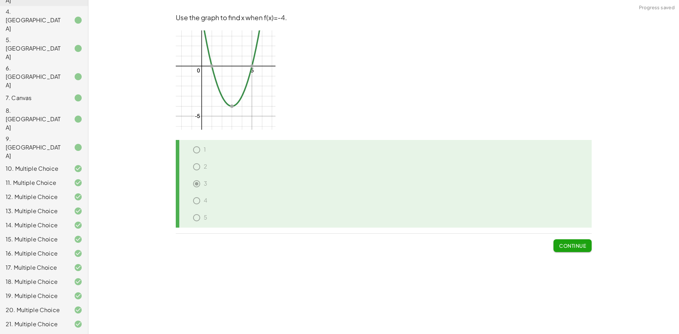
click at [567, 242] on button "Continue" at bounding box center [573, 246] width 38 height 13
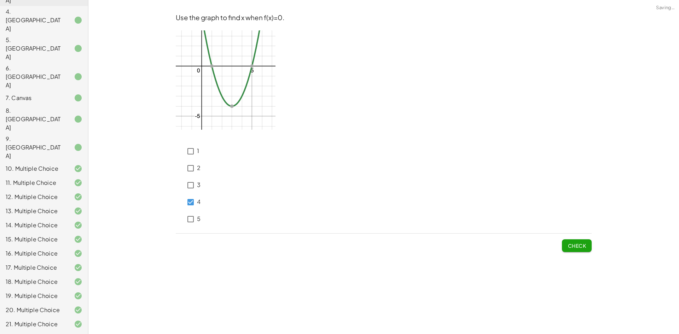
click at [579, 247] on span "Check" at bounding box center [577, 246] width 18 height 6
click at [582, 248] on span "Check" at bounding box center [577, 246] width 18 height 6
click at [185, 189] on div "3" at bounding box center [188, 185] width 25 height 17
click at [565, 246] on button "Check" at bounding box center [577, 246] width 30 height 13
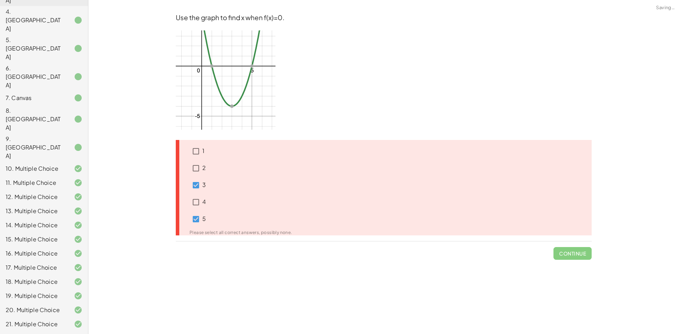
click at [565, 246] on span "Continue" at bounding box center [573, 251] width 38 height 18
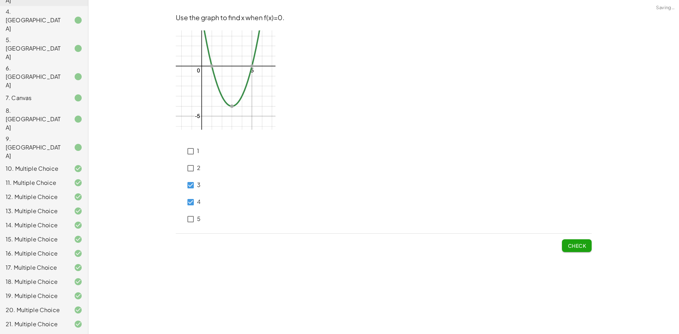
click at [0, 0] on div "Use the graph to find x when f(x)=0. 1 2 3 4 5 Check" at bounding box center [0, 0] width 0 height 0
click at [572, 247] on span "Check" at bounding box center [577, 246] width 18 height 6
click at [576, 246] on span "Check" at bounding box center [577, 246] width 18 height 6
click at [568, 240] on button "Check" at bounding box center [577, 246] width 30 height 13
click at [578, 246] on span "Check" at bounding box center [577, 246] width 18 height 6
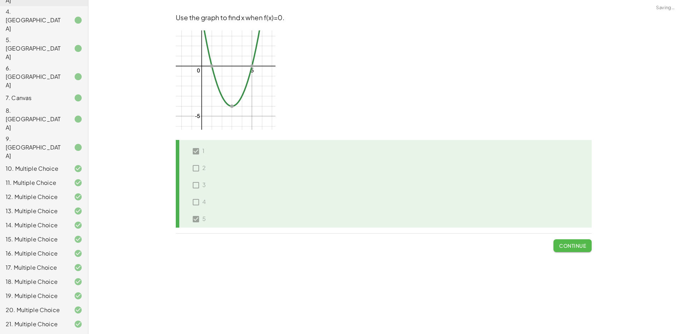
click at [573, 249] on span "Continue" at bounding box center [572, 246] width 27 height 6
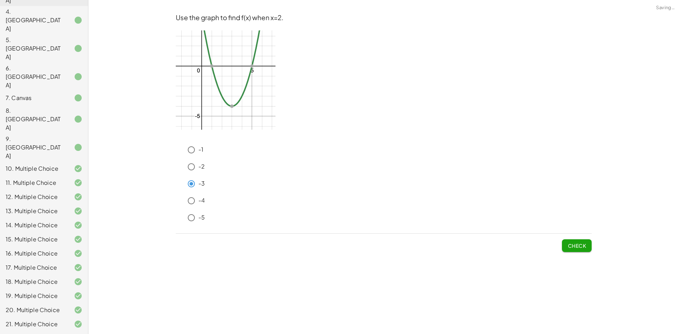
click at [584, 248] on span "Check" at bounding box center [577, 246] width 18 height 6
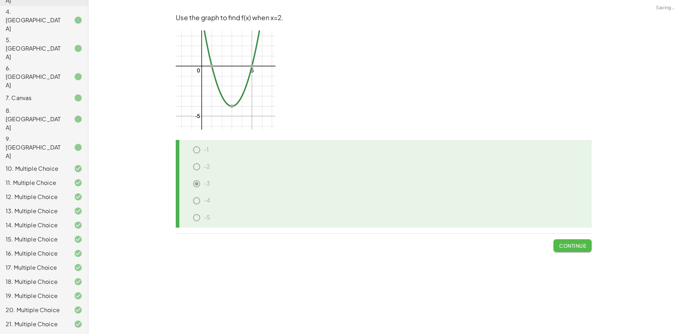
click at [578, 246] on span "Continue" at bounding box center [572, 246] width 27 height 6
